Goal: Task Accomplishment & Management: Manage account settings

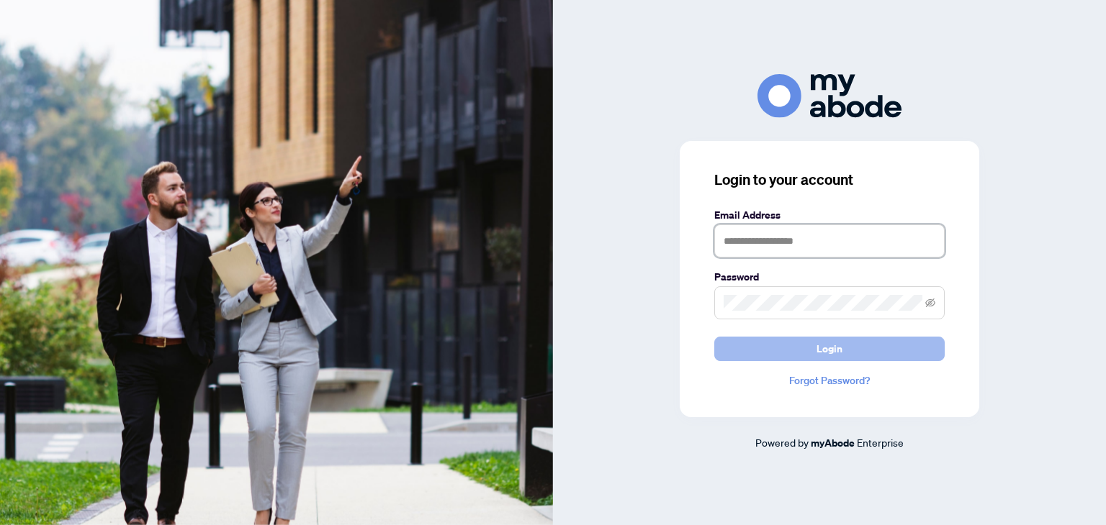
type input "**********"
click at [823, 343] on span "Login" at bounding box center [829, 349] width 26 height 23
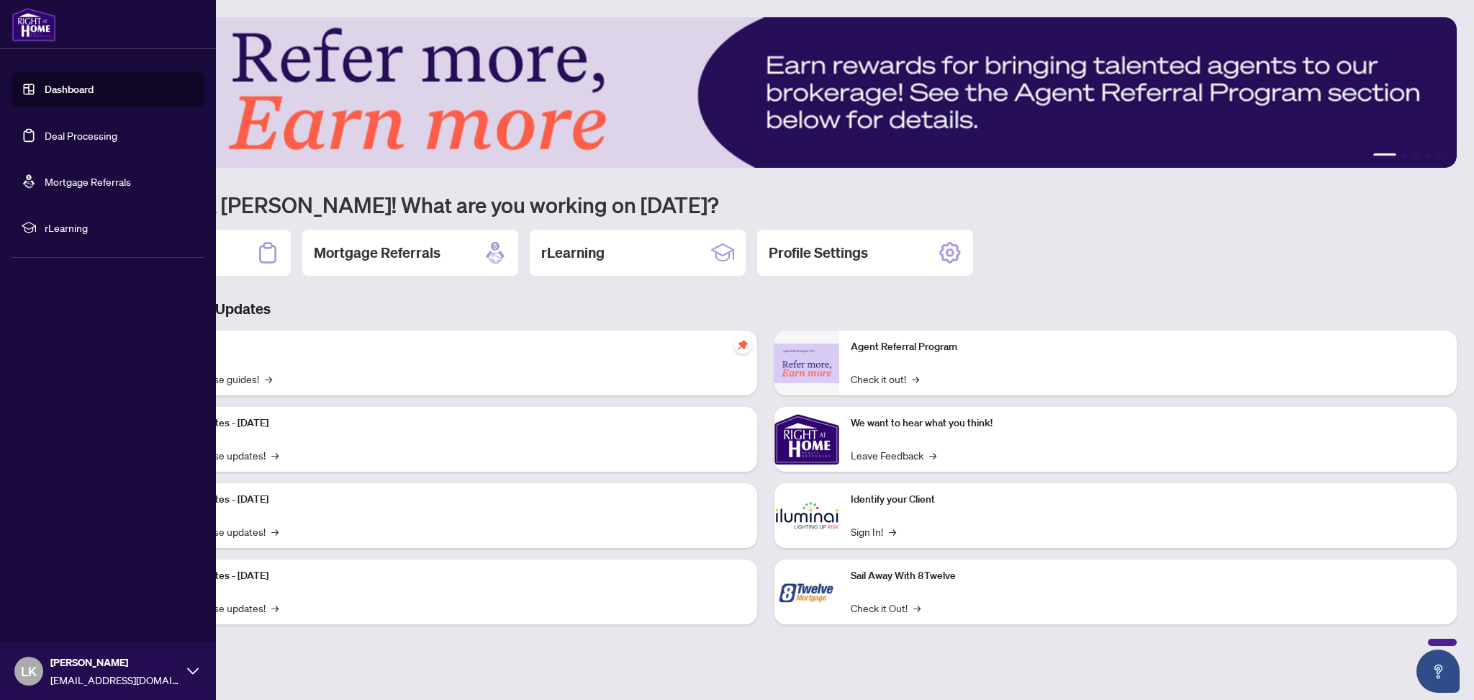
click at [45, 139] on link "Deal Processing" at bounding box center [81, 135] width 73 height 13
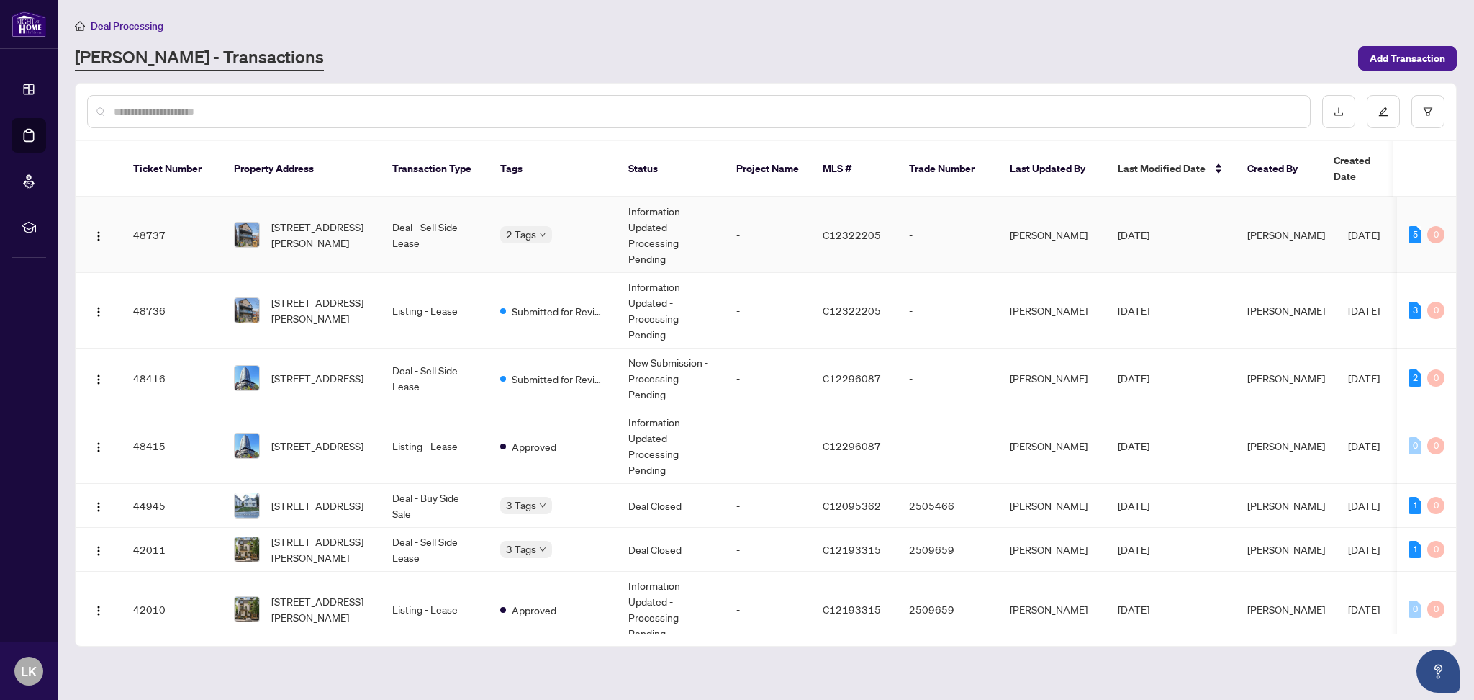
click at [533, 214] on body "Dashboard Deal Processing Mortgage Referrals rLearning LK Leonid Kotov kotovrea…" at bounding box center [737, 350] width 1474 height 700
click at [328, 219] on span "5-112 Walmer Rd, Toronto, Ontario M5R 2X7, Canada" at bounding box center [320, 235] width 98 height 32
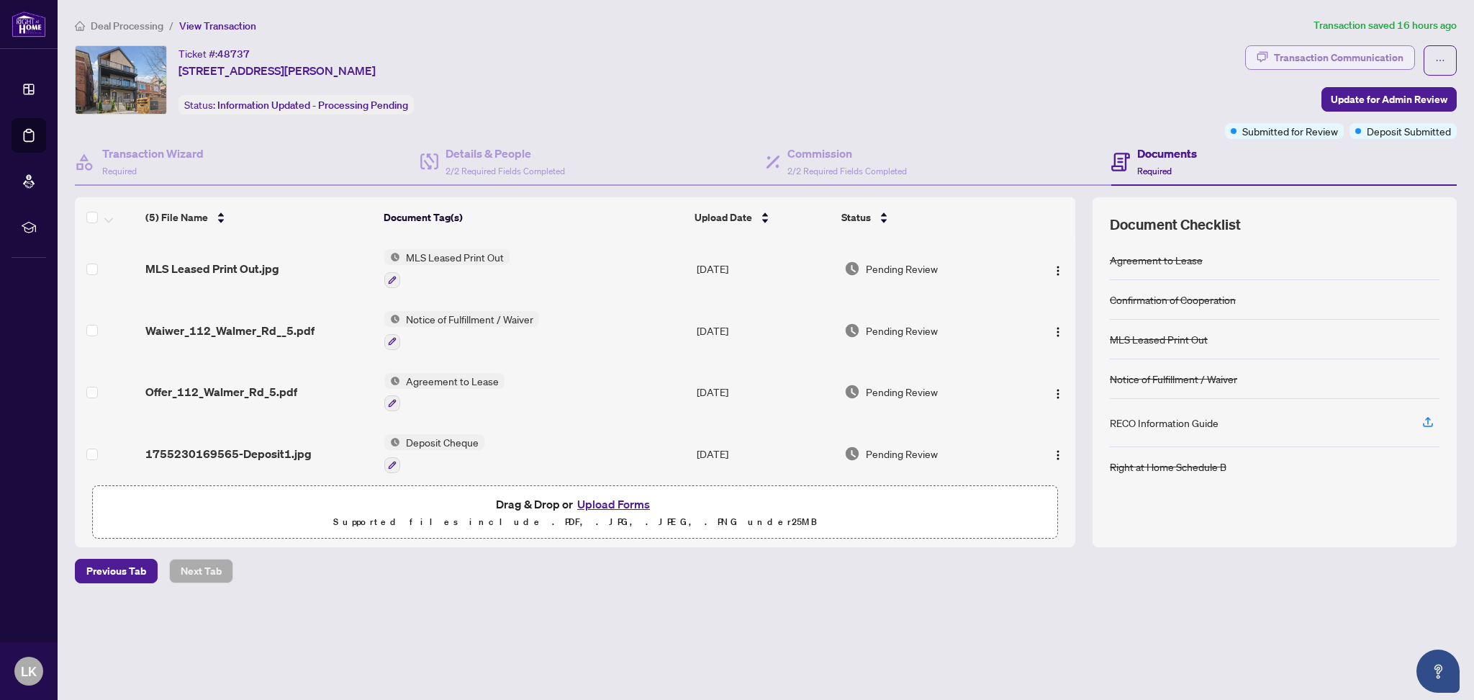
click at [1367, 46] on div "Transaction Communication" at bounding box center [1339, 57] width 130 height 23
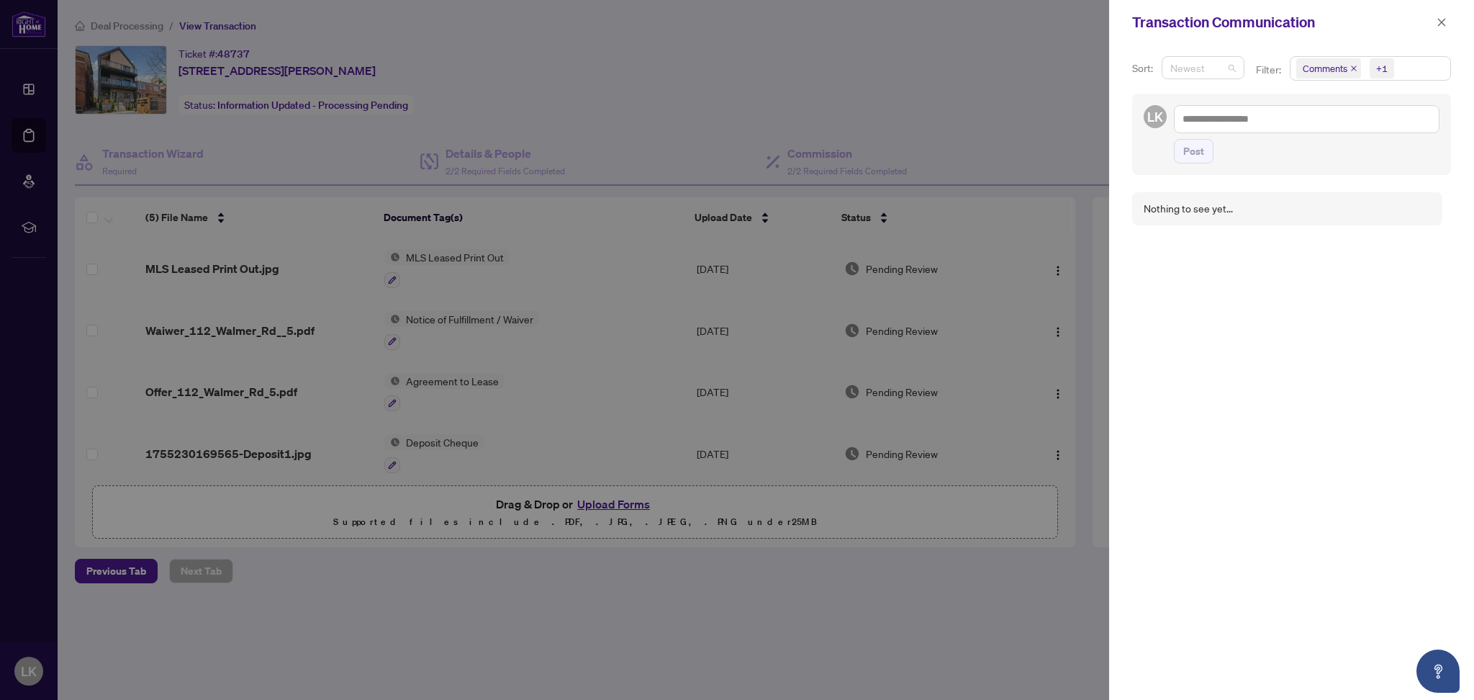
click at [1211, 68] on span "Newest" at bounding box center [1202, 68] width 65 height 22
click at [1193, 105] on div "Newest" at bounding box center [1203, 96] width 76 height 23
click at [1317, 67] on span "Comments" at bounding box center [1325, 68] width 45 height 14
click at [1307, 317] on div "Nothing to see yet..." at bounding box center [1291, 438] width 319 height 508
drag, startPoint x: 1436, startPoint y: 22, endPoint x: 1375, endPoint y: 42, distance: 64.2
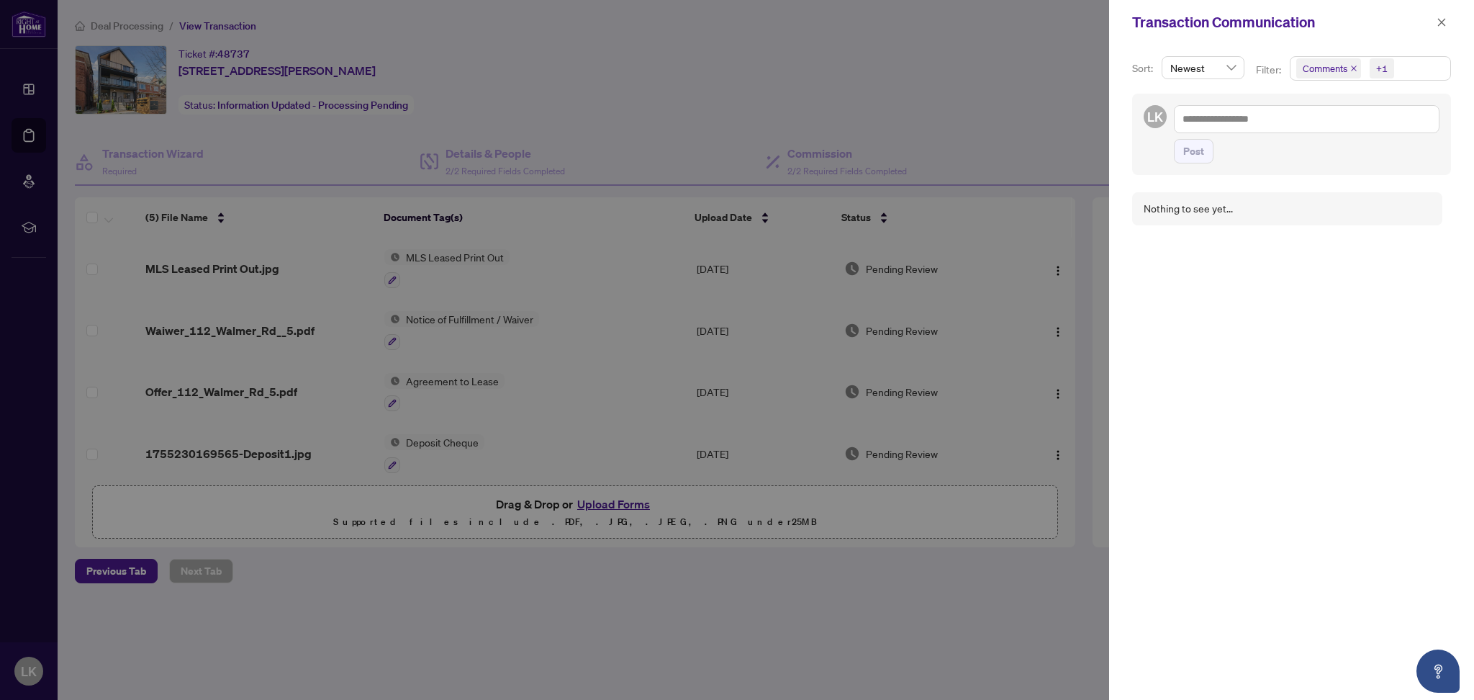
click at [1435, 22] on button "button" at bounding box center [1441, 22] width 19 height 17
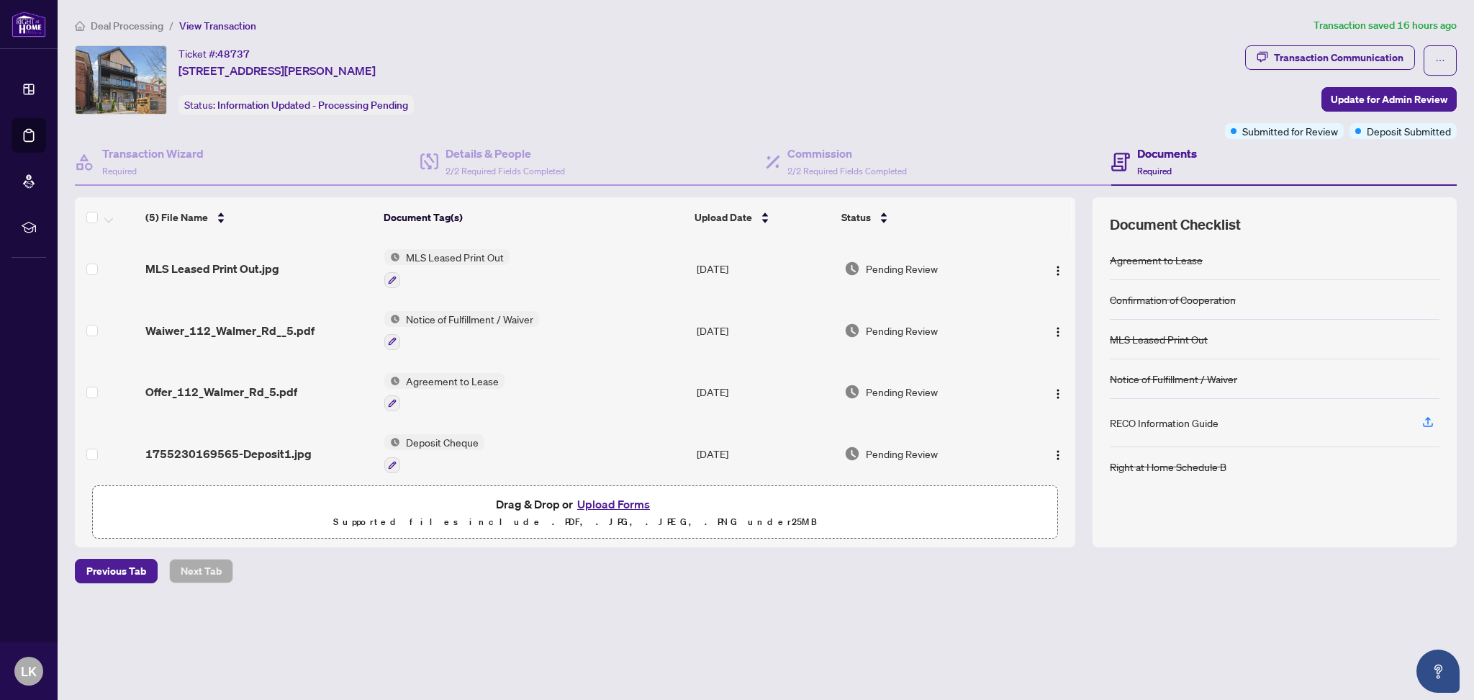
scroll to position [66, 0]
